Goal: Task Accomplishment & Management: Manage account settings

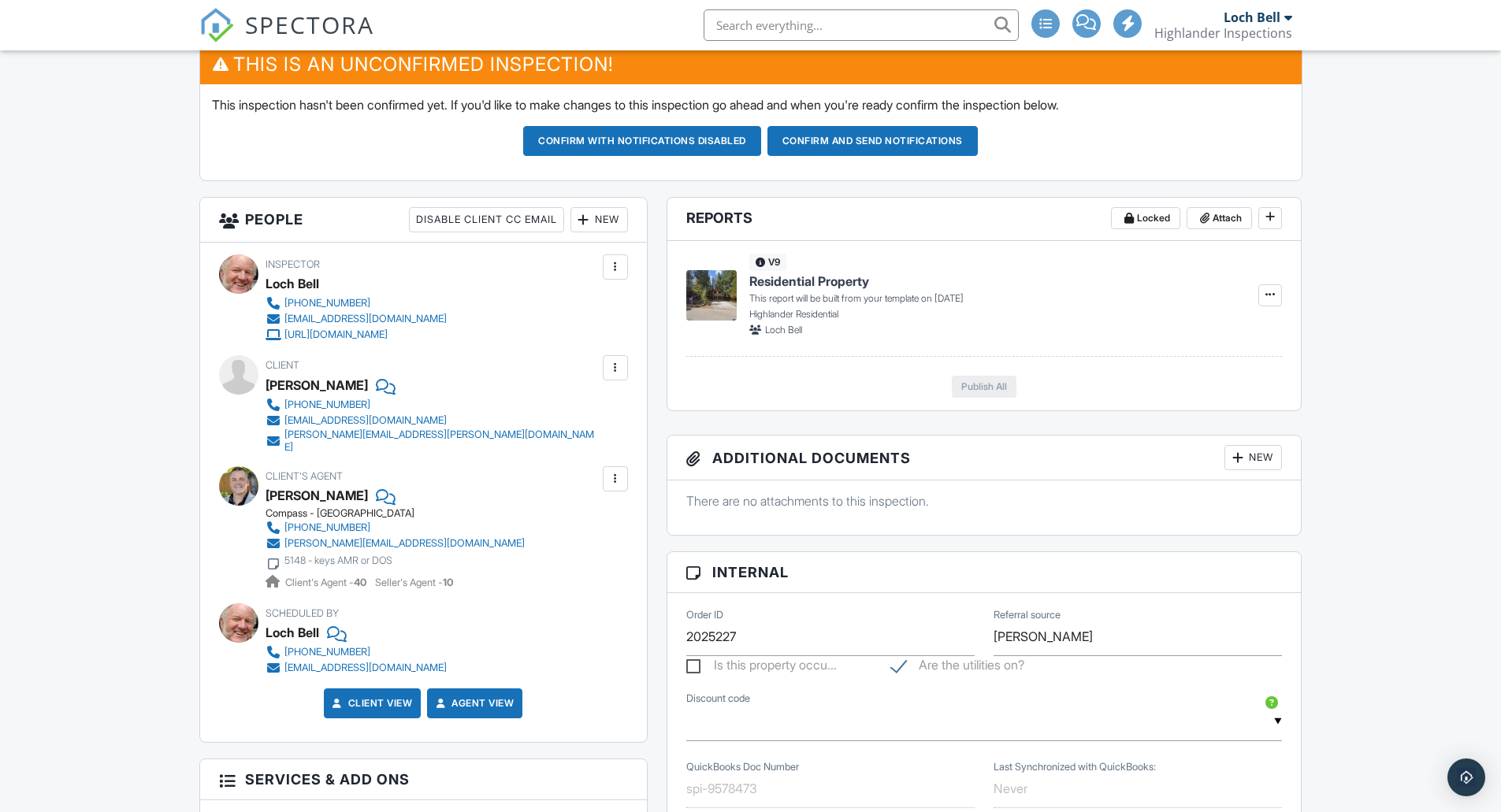
scroll to position [409, 0]
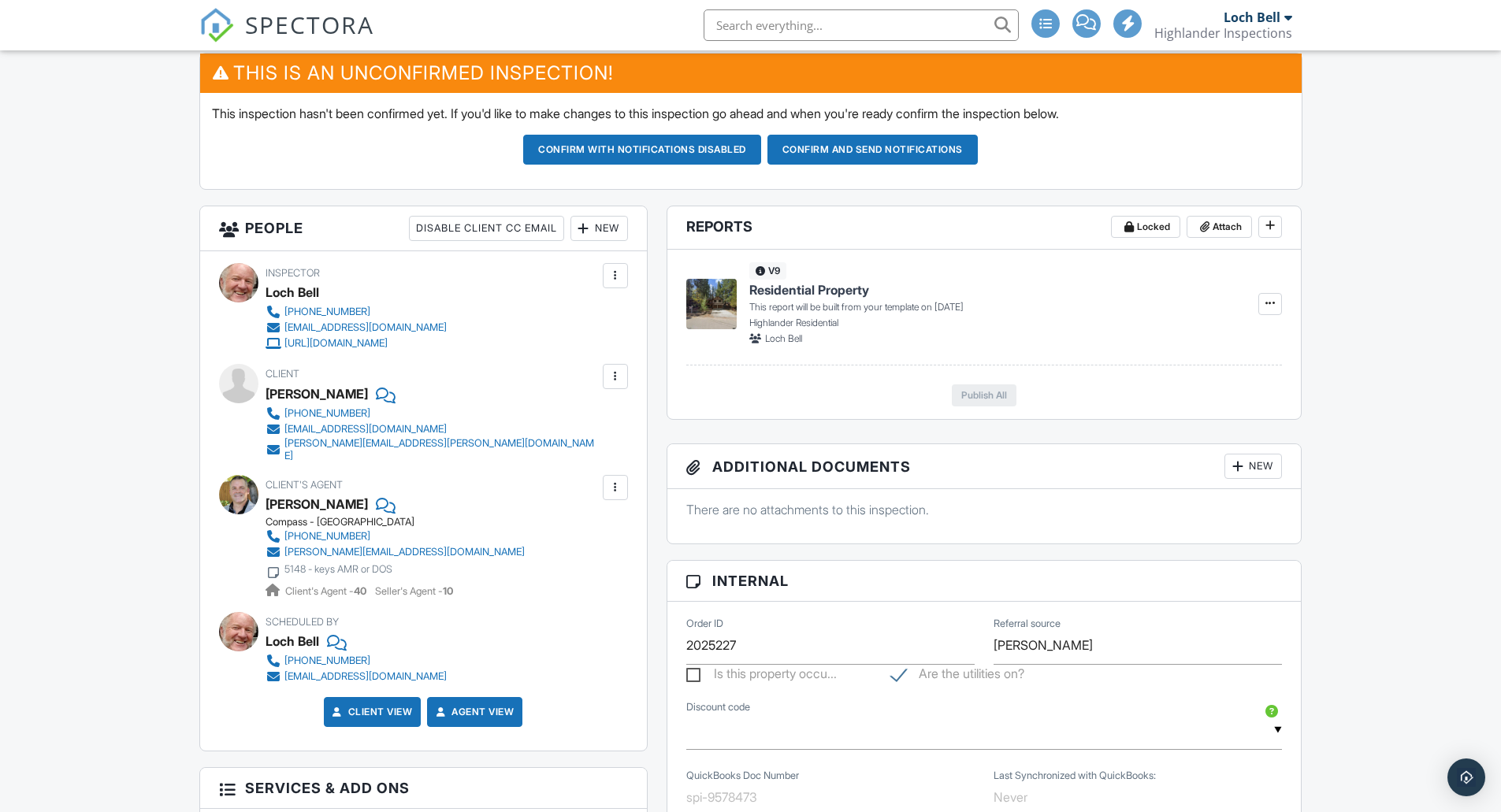
click at [119, 626] on div "Calendar Dashboard Inspections Contacts Metrics Automations (Basic) Automations…" at bounding box center [750, 809] width 1501 height 2336
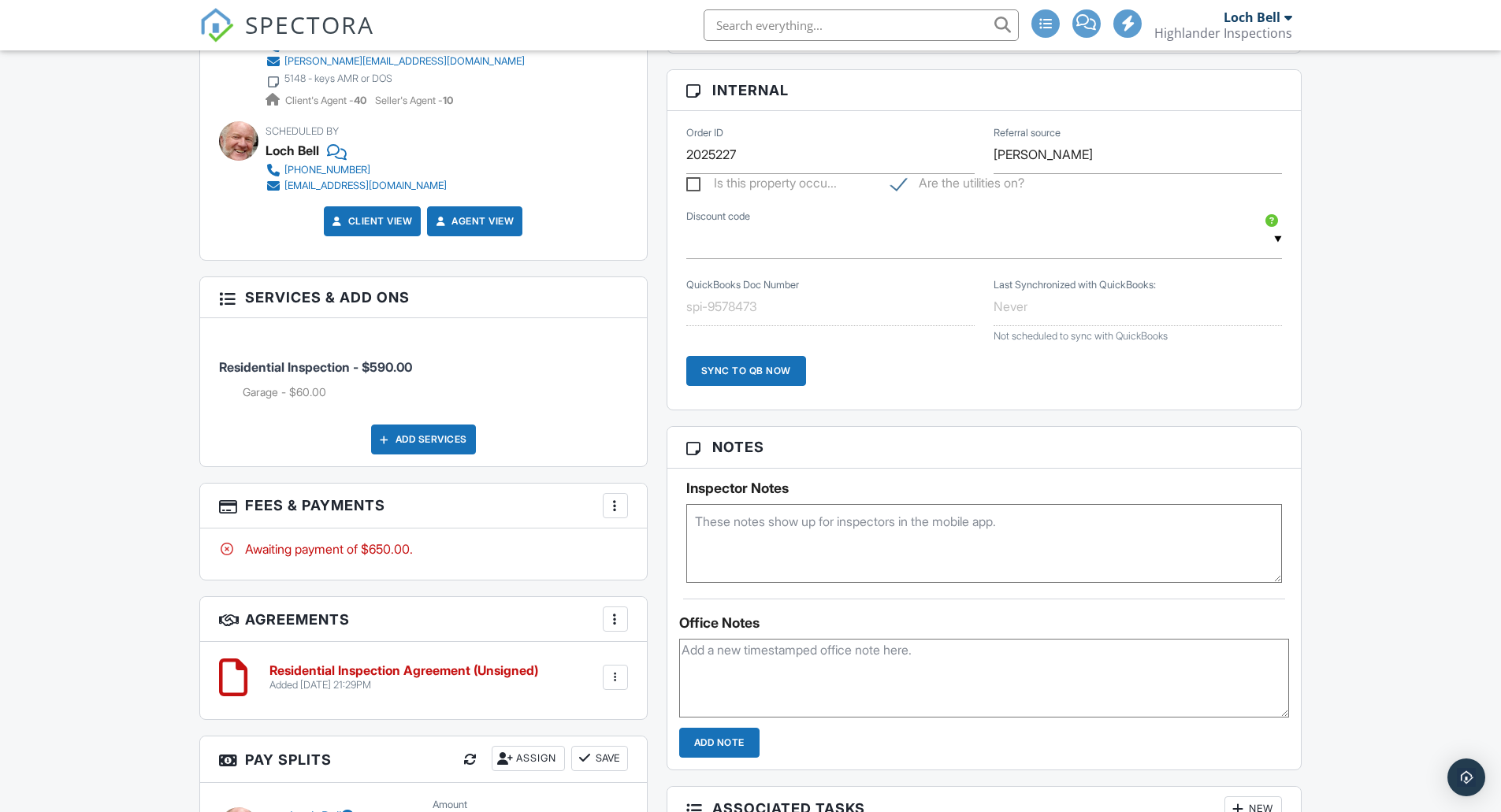
scroll to position [0, 0]
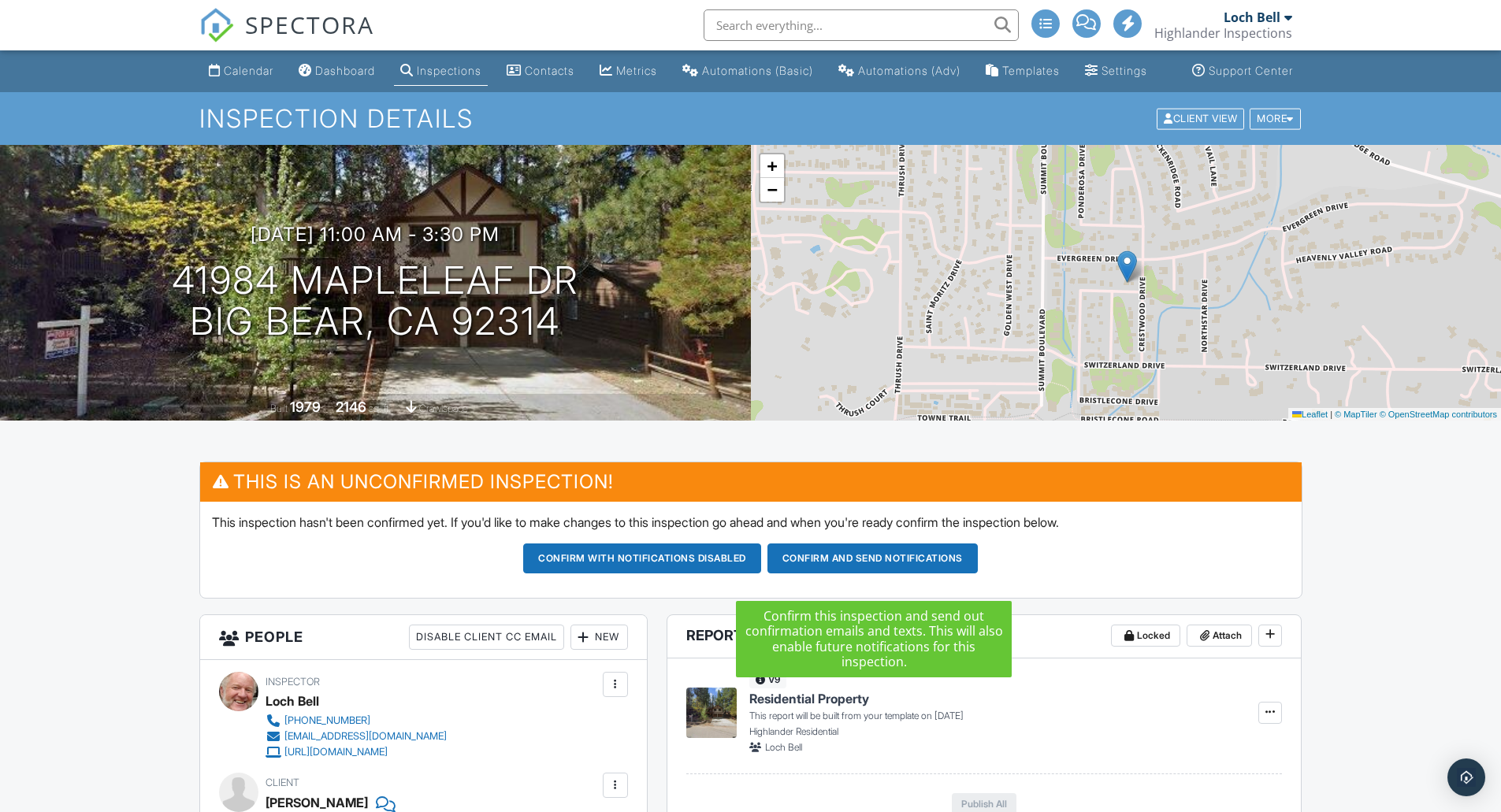
click at [855, 573] on button "Confirm and send notifications" at bounding box center [872, 557] width 210 height 29
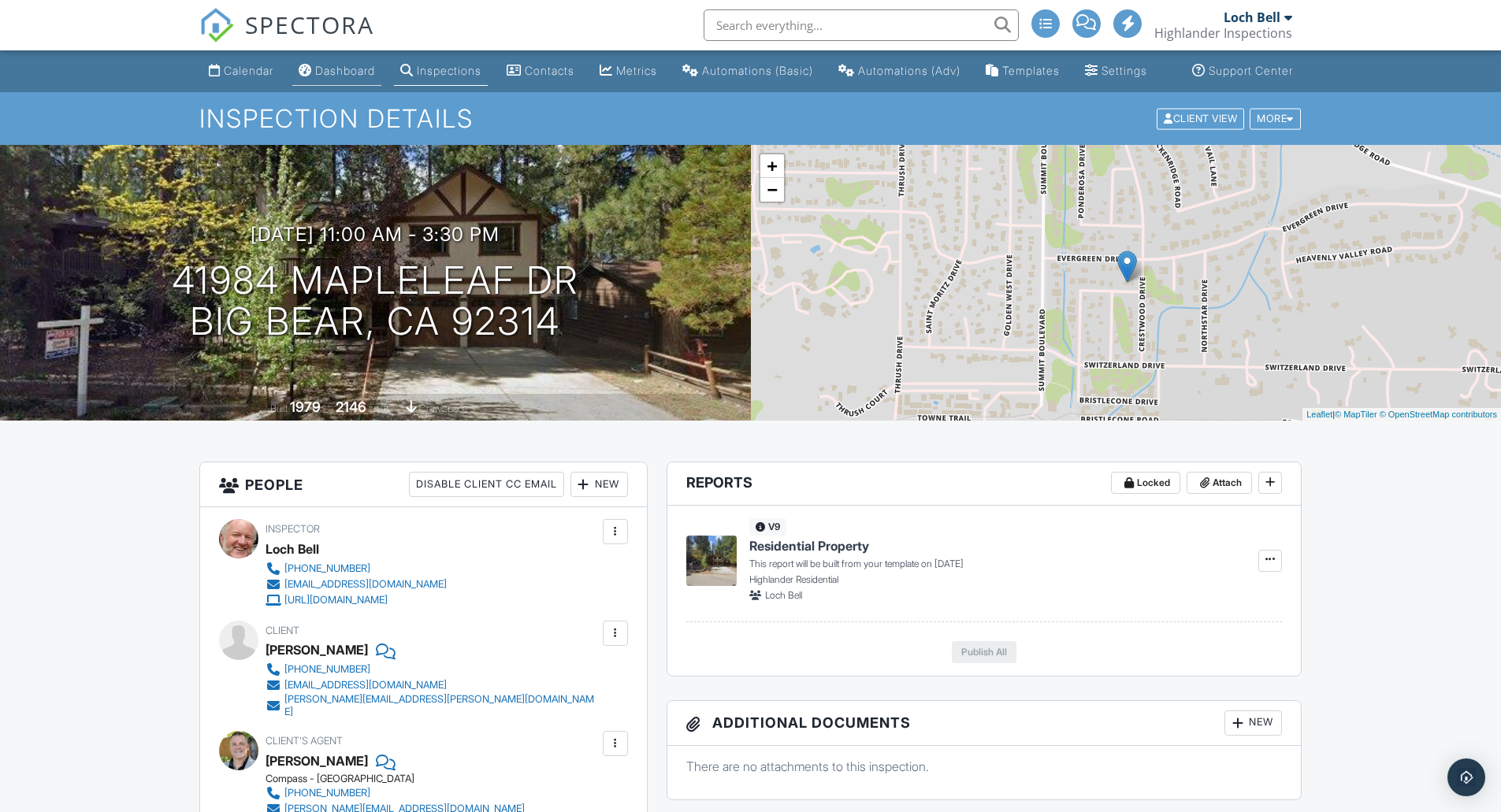
click at [322, 77] on div "Dashboard" at bounding box center [344, 70] width 60 height 13
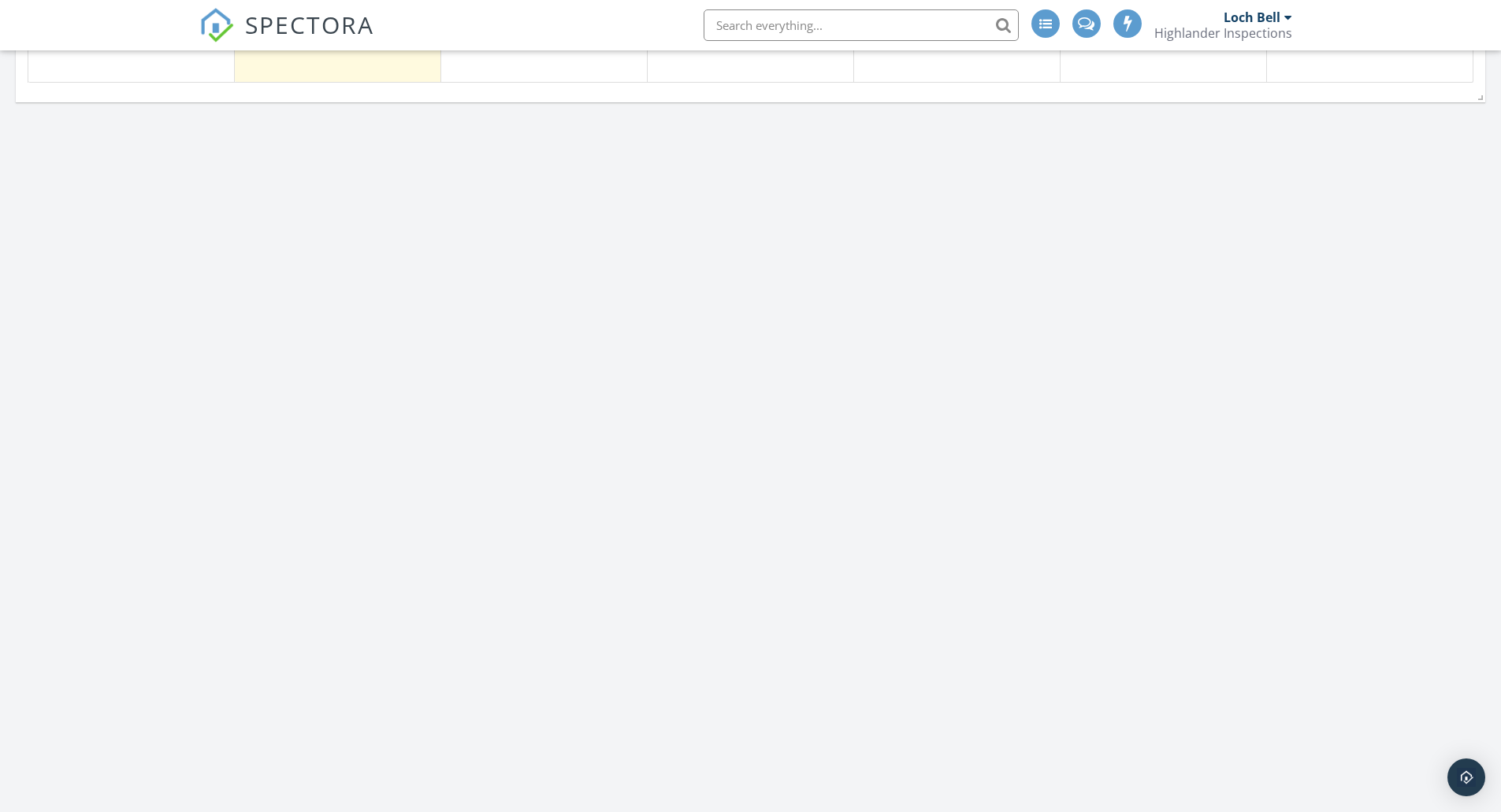
scroll to position [2624, 0]
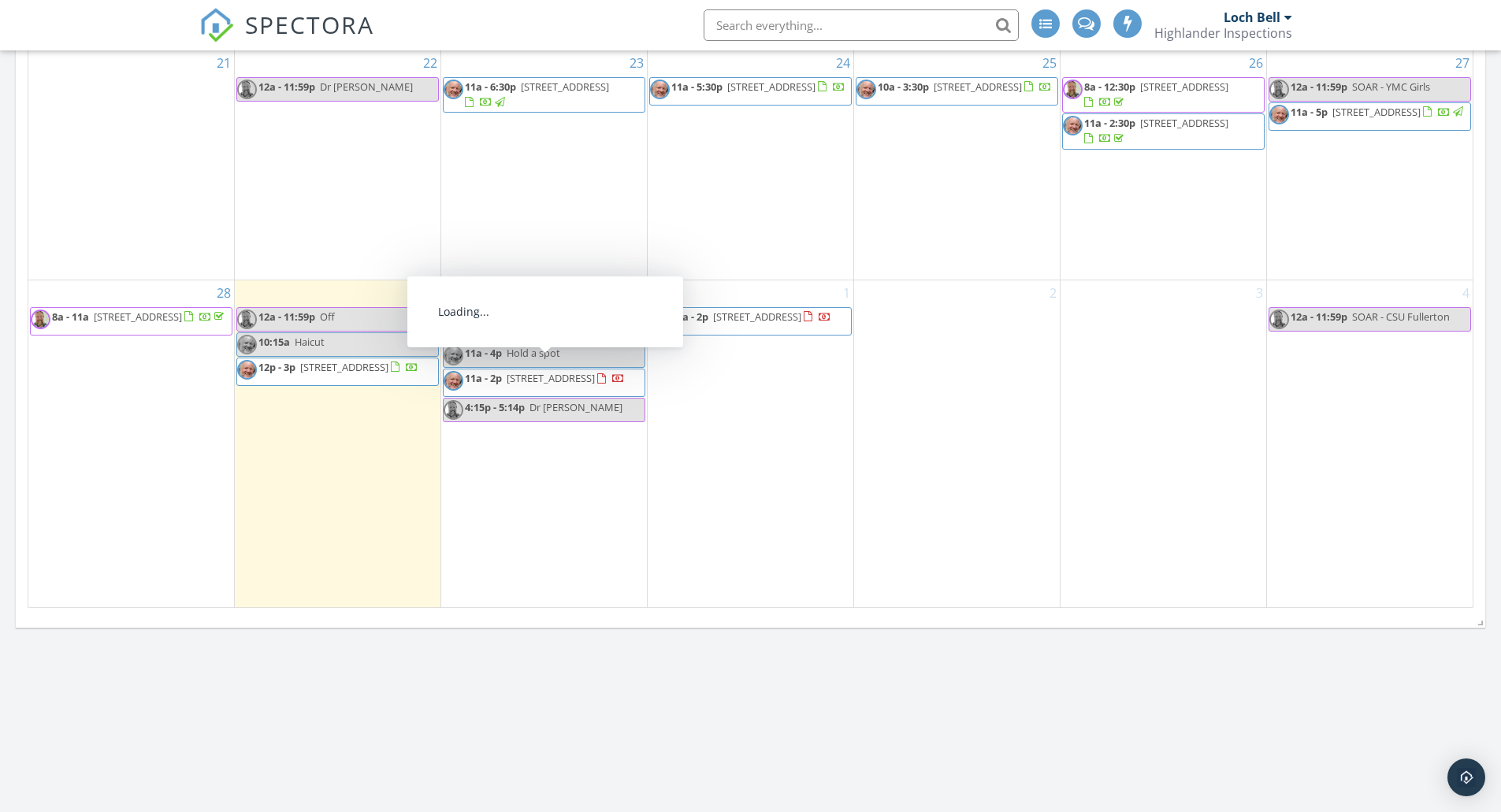
click at [557, 378] on span "11a - 2p 994 Mercury Way, Crestline 92325" at bounding box center [534, 382] width 181 height 24
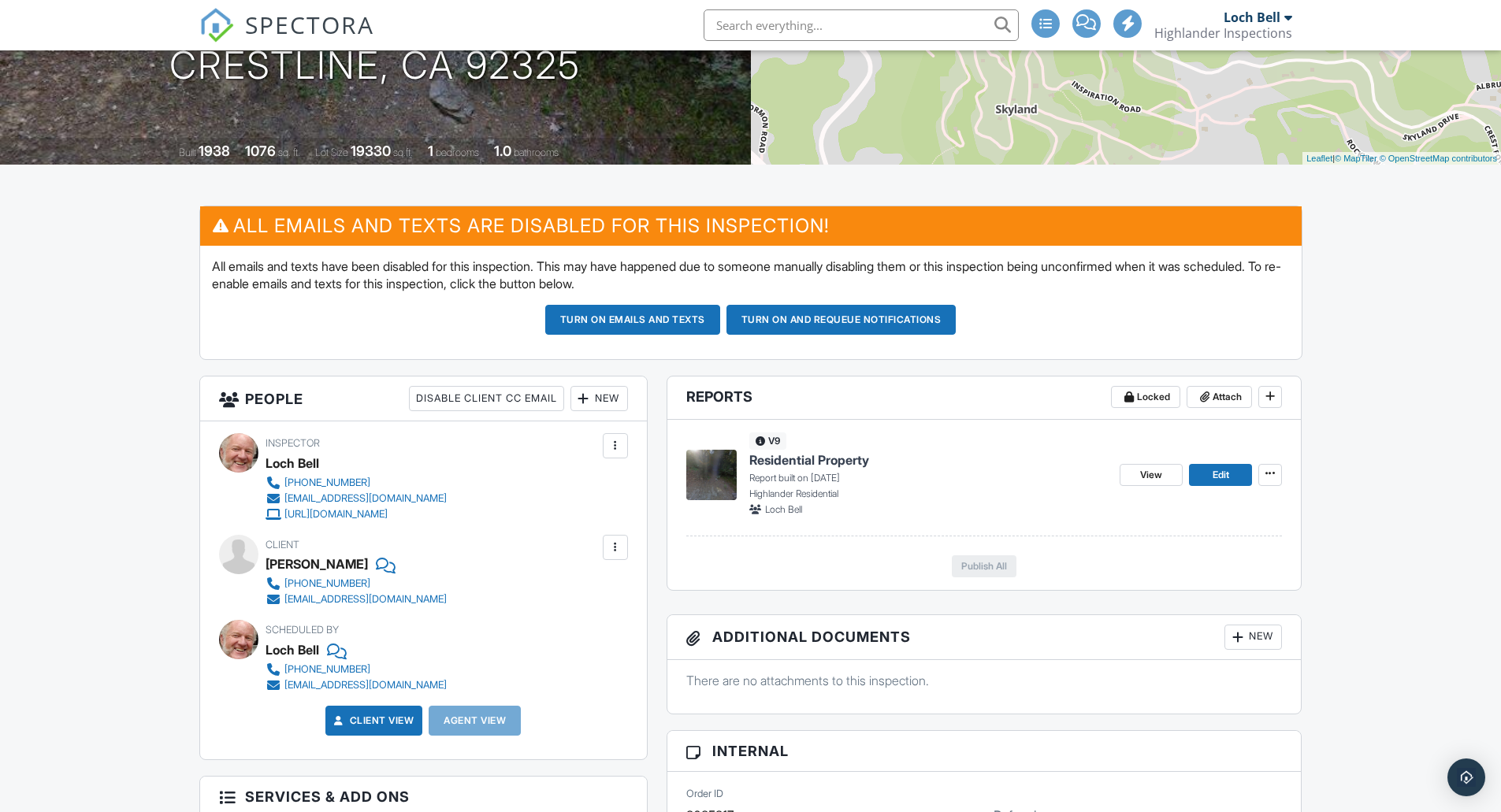
scroll to position [254, 0]
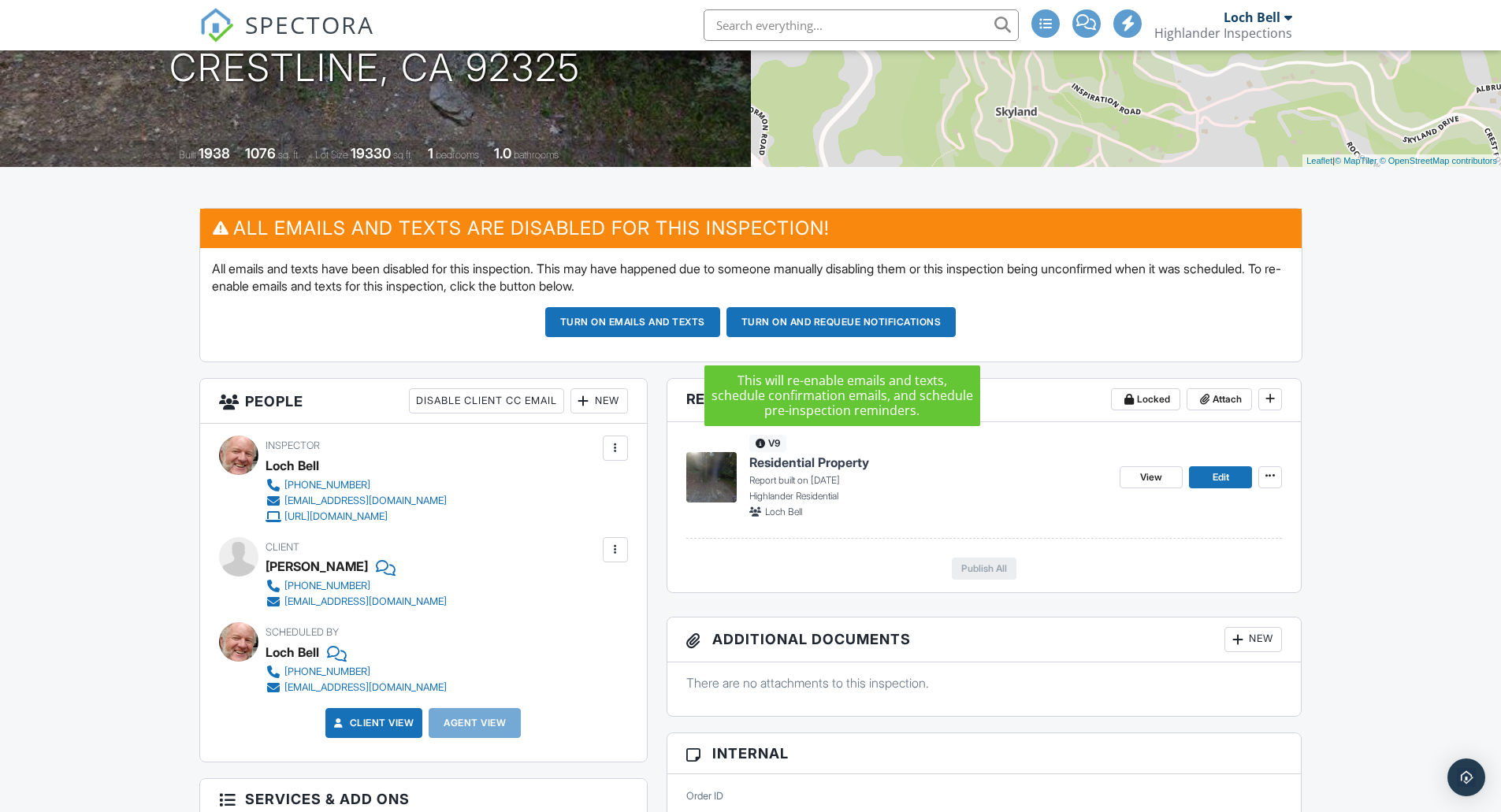
click at [814, 337] on button "Turn on and Requeue Notifications" at bounding box center [842, 321] width 230 height 29
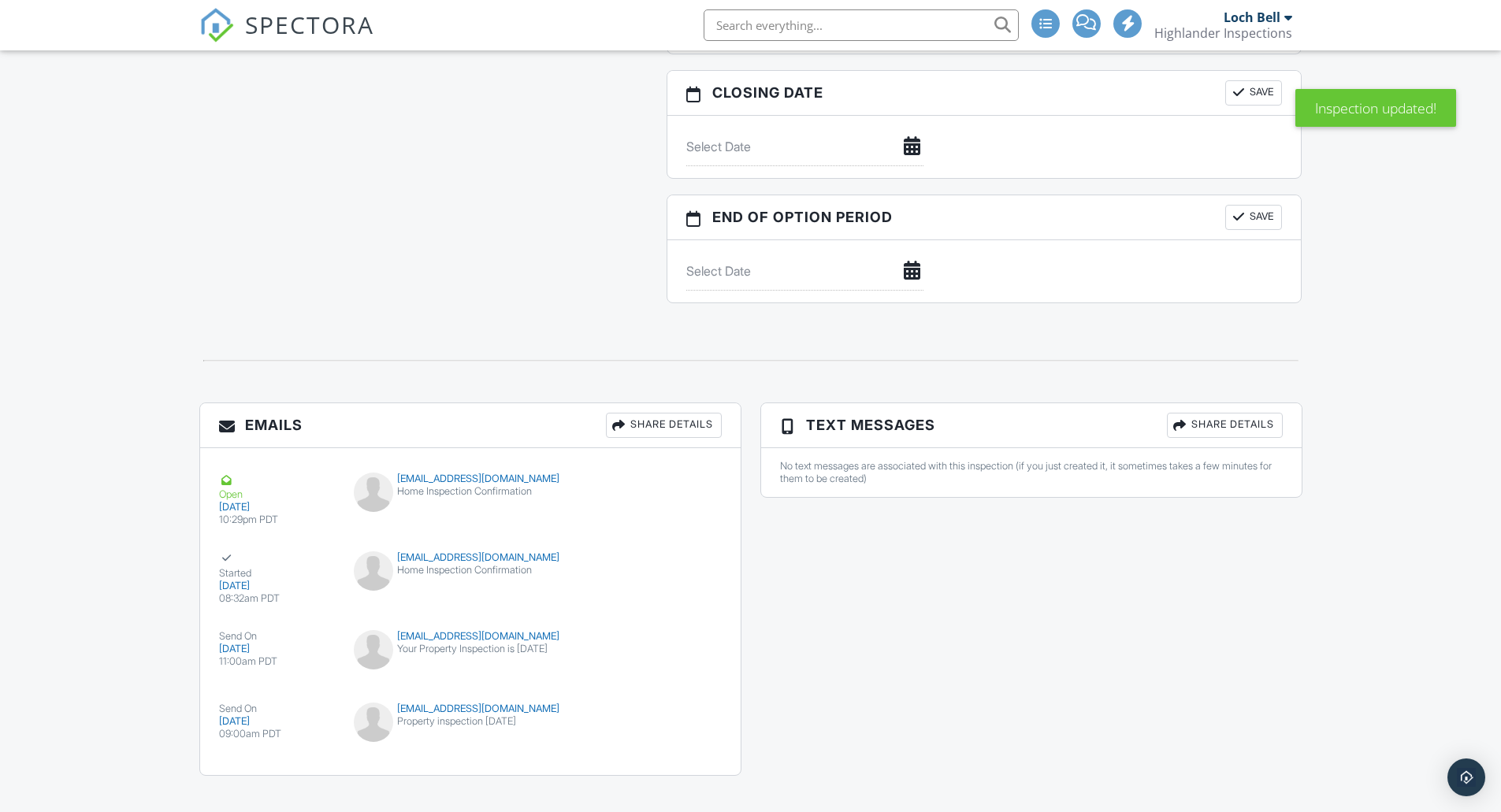
scroll to position [1742, 0]
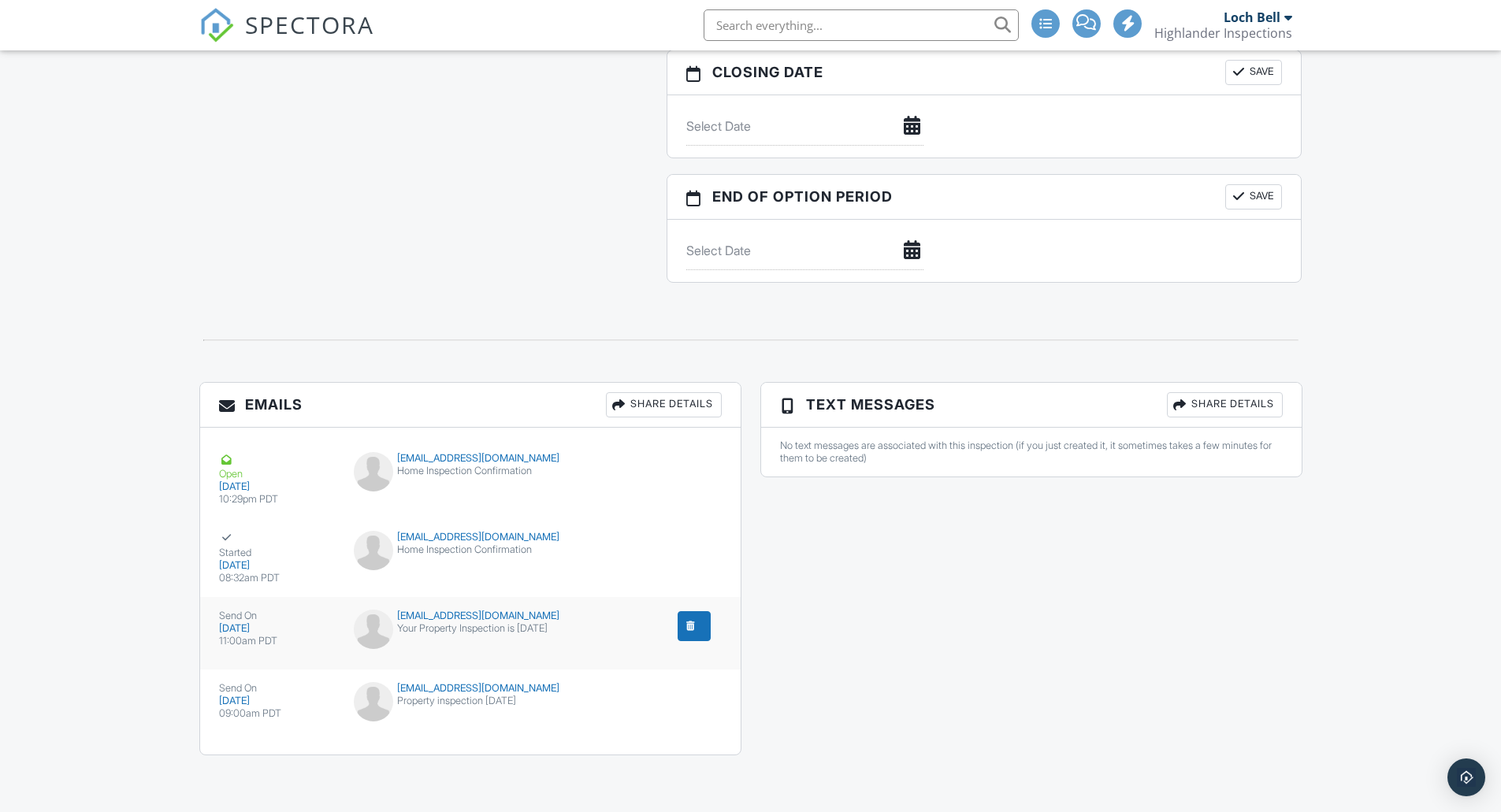
click at [681, 630] on button "submit" at bounding box center [693, 626] width 33 height 29
